Goal: Task Accomplishment & Management: Manage account settings

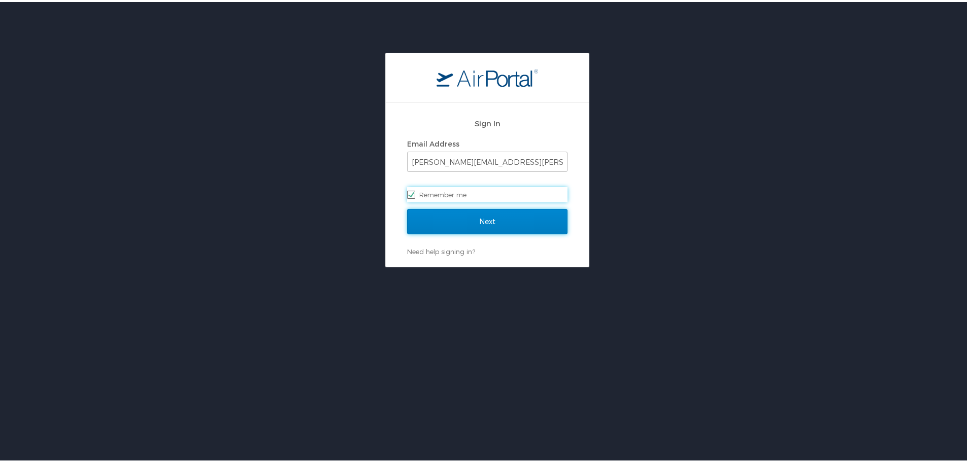
click at [466, 214] on input "Next" at bounding box center [487, 219] width 160 height 25
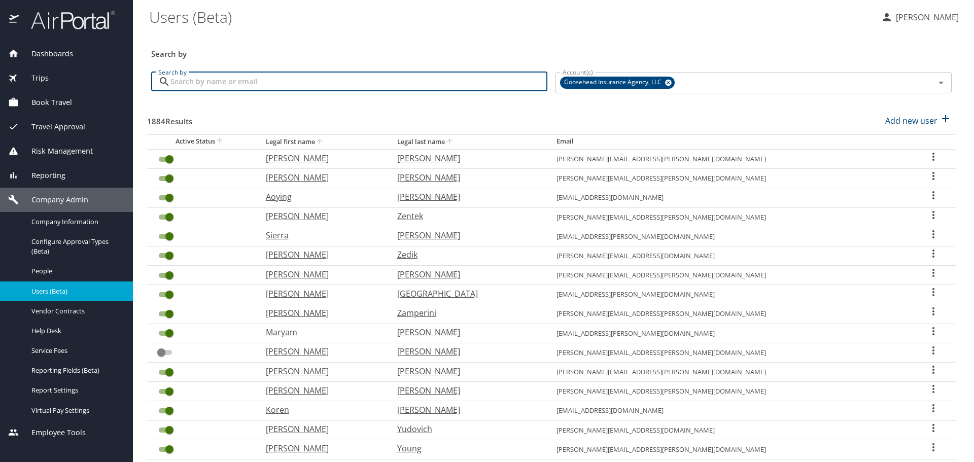
click at [337, 80] on input "Search by" at bounding box center [358, 81] width 377 height 19
paste input "morgan.landry@goosehead.com"
type input "morgan.landry@goosehead.com"
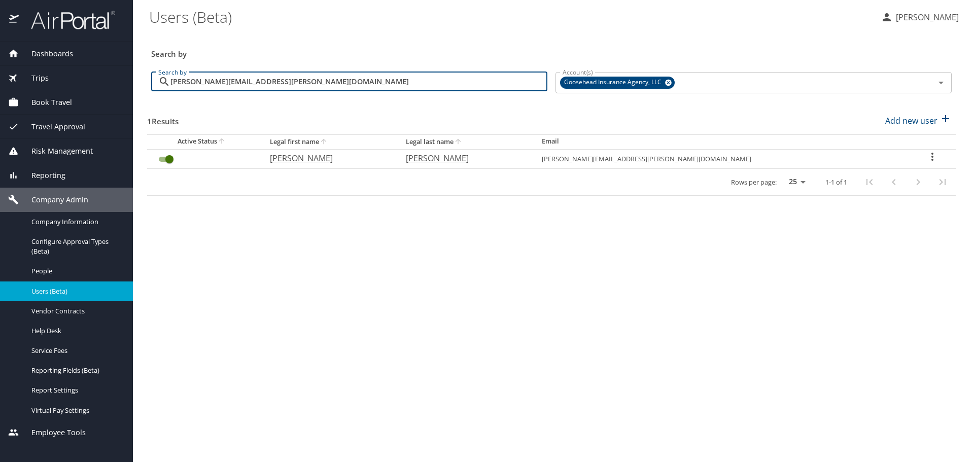
click at [164, 158] on input "User Search Table" at bounding box center [169, 159] width 37 height 12
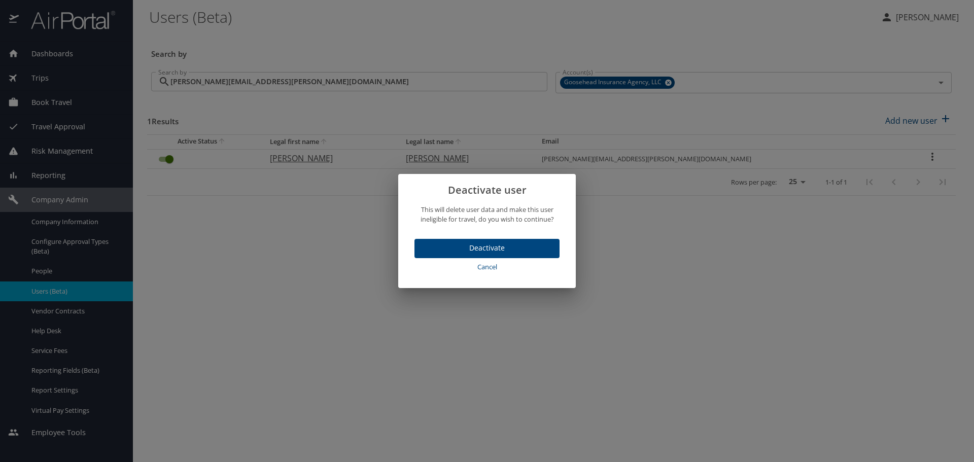
click at [480, 250] on span "Deactivate" at bounding box center [487, 248] width 129 height 13
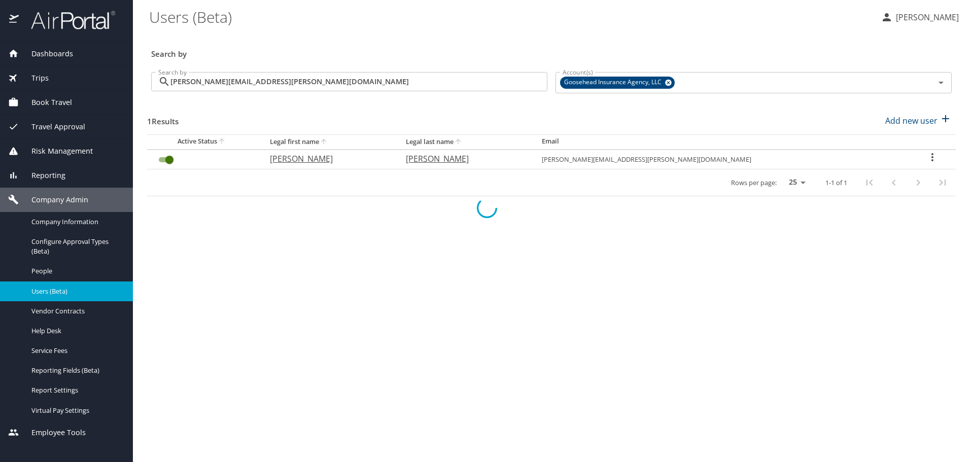
checkbox input "false"
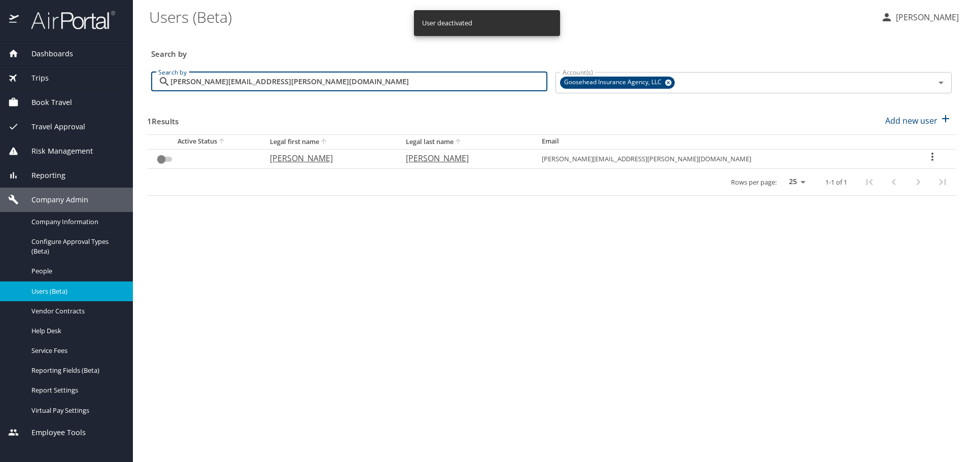
click at [346, 78] on input "morgan.landry@goosehead.com" at bounding box center [358, 81] width 377 height 19
paste input "joshua.franklin"
type input "joshua.franklin@goosehead.com"
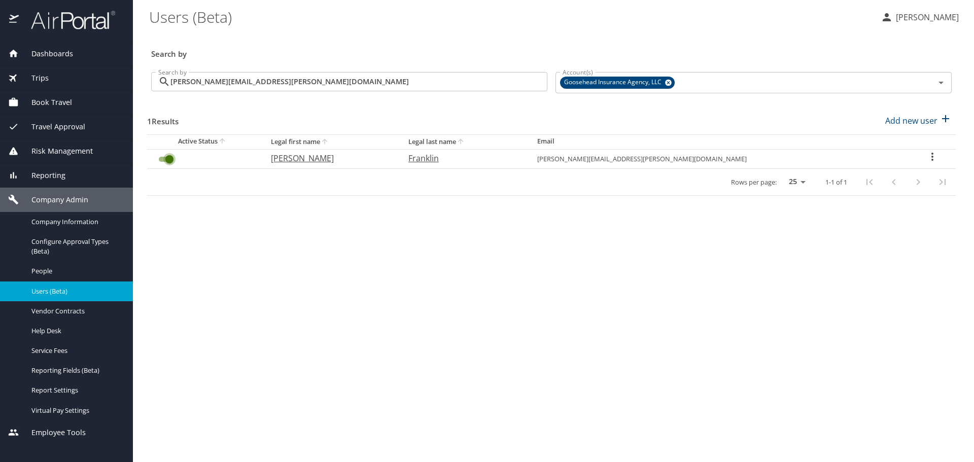
click at [164, 157] on input "User Search Table" at bounding box center [169, 159] width 37 height 12
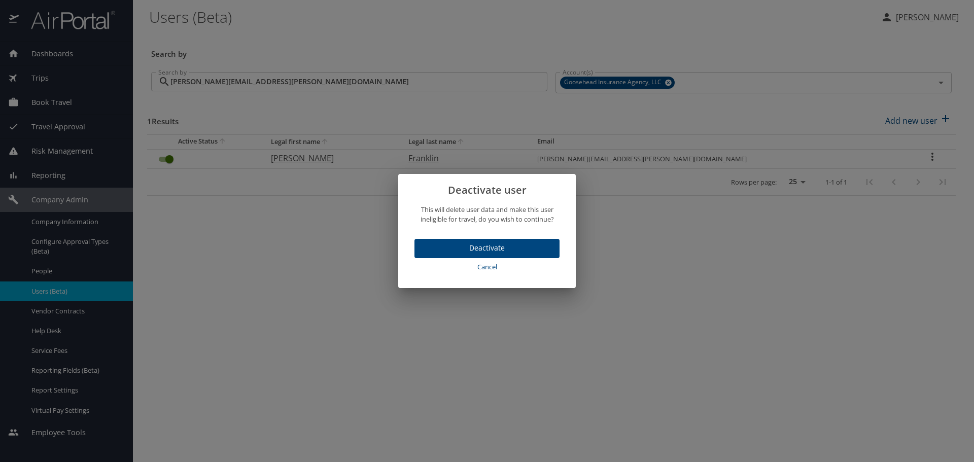
click at [522, 240] on button "Deactivate" at bounding box center [487, 249] width 145 height 20
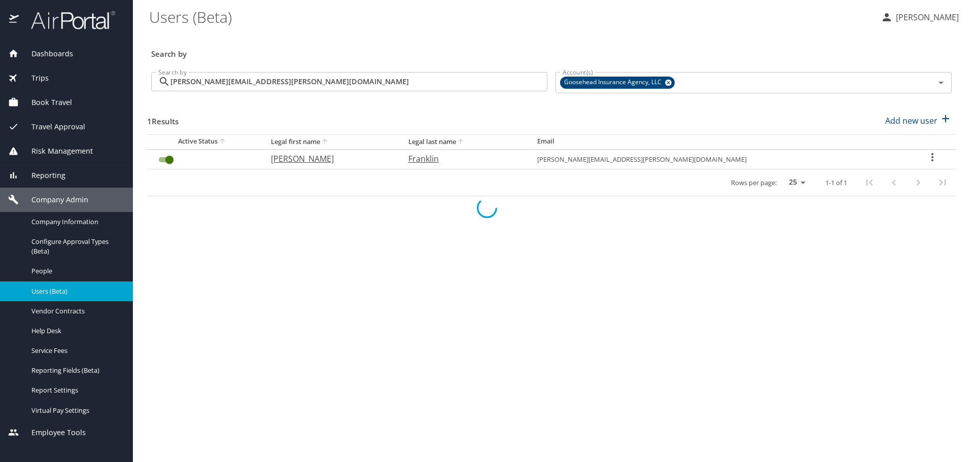
checkbox input "false"
